Goal: Entertainment & Leisure: Consume media (video, audio)

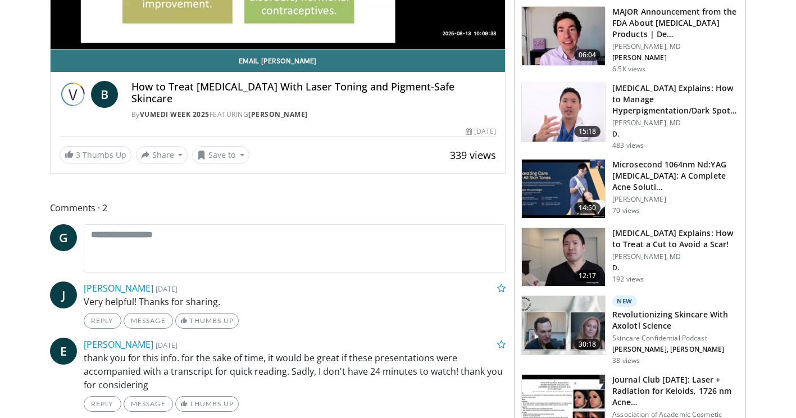
scroll to position [112, 0]
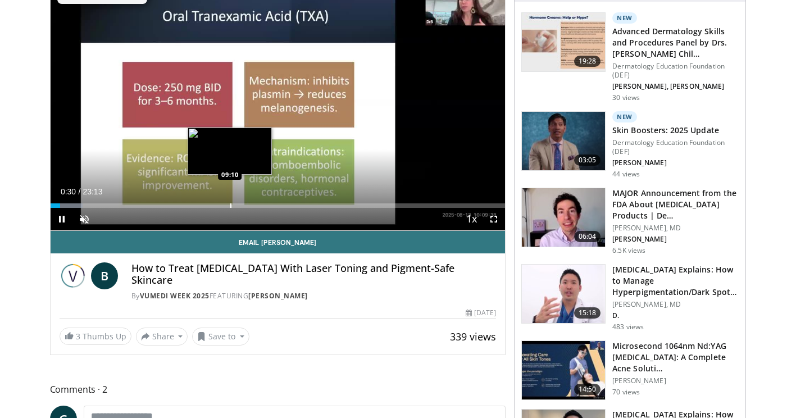
click at [228, 203] on div "Loaded : 7.12% 00:30 09:10" at bounding box center [278, 205] width 455 height 4
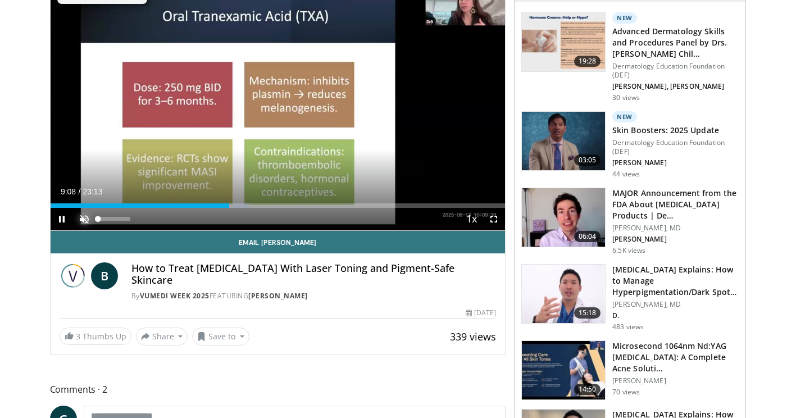
click at [85, 216] on span "Video Player" at bounding box center [84, 219] width 22 height 22
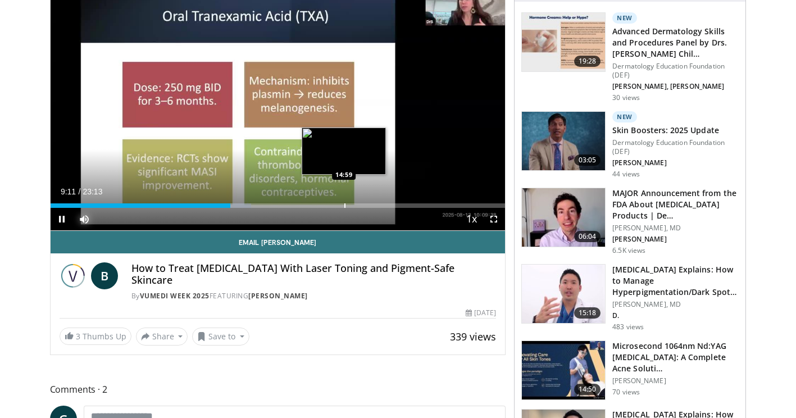
click at [344, 206] on div "Progress Bar" at bounding box center [344, 205] width 1 height 4
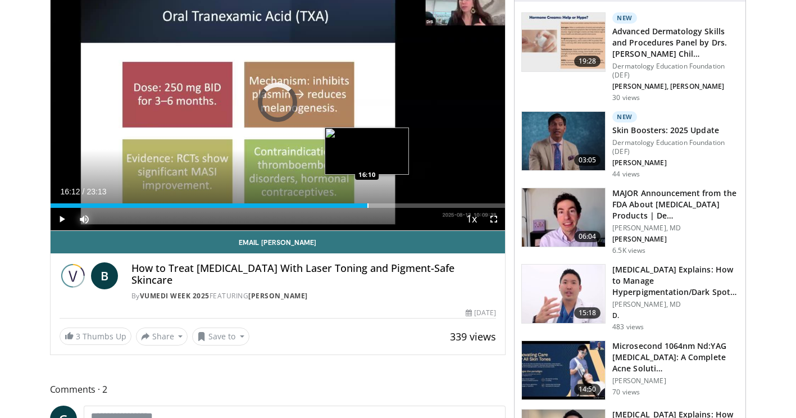
click at [368, 203] on div "Progress Bar" at bounding box center [368, 205] width 1 height 4
